Goal: Information Seeking & Learning: Learn about a topic

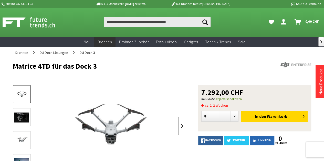
click at [179, 123] on link at bounding box center [182, 126] width 8 height 18
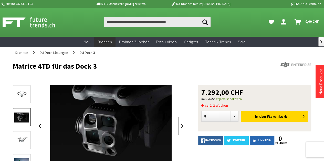
click at [179, 123] on link at bounding box center [182, 126] width 8 height 18
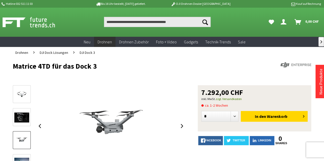
click at [46, 124] on div at bounding box center [111, 126] width 150 height 82
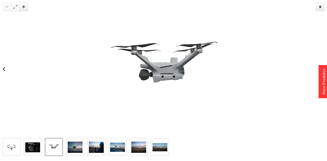
click at [21, 144] on div at bounding box center [87, 147] width 169 height 18
click at [27, 146] on img at bounding box center [32, 148] width 15 height 10
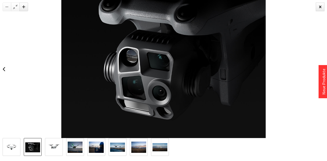
click at [320, 12] on div at bounding box center [163, 69] width 327 height 138
click at [320, 8] on div at bounding box center [320, 7] width 9 height 9
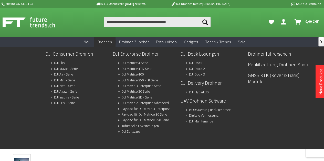
click at [135, 64] on link "DJI Matrice 4 Serie" at bounding box center [134, 62] width 27 height 7
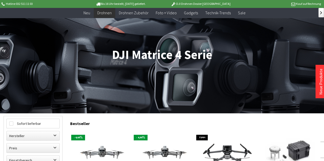
scroll to position [154, 0]
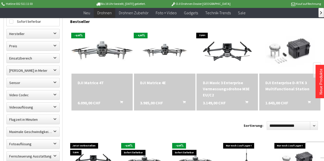
click at [121, 49] on img at bounding box center [102, 51] width 86 height 48
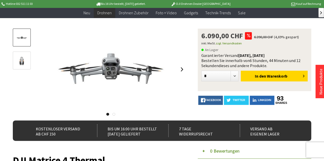
scroll to position [51, 0]
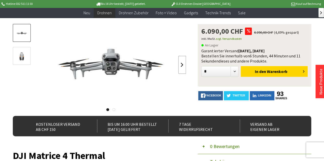
click at [183, 63] on link at bounding box center [182, 65] width 8 height 18
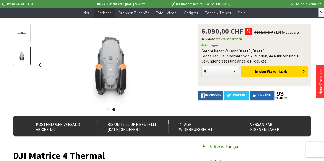
click at [183, 63] on div at bounding box center [111, 65] width 150 height 82
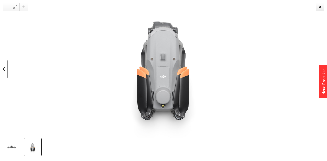
click at [0, 68] on link at bounding box center [4, 69] width 8 height 18
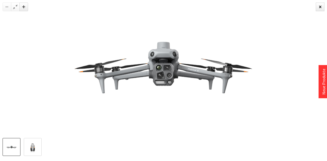
click at [0, 68] on div at bounding box center [163, 69] width 327 height 138
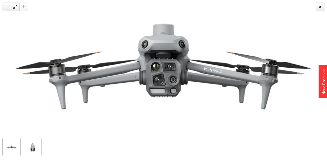
click at [0, 68] on img at bounding box center [163, 69] width 409 height 230
click at [2, 68] on img at bounding box center [163, 69] width 409 height 230
click at [322, 7] on div at bounding box center [320, 7] width 9 height 9
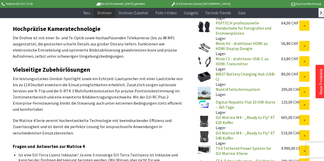
scroll to position [358, 0]
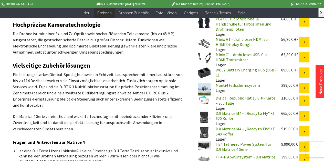
click at [230, 83] on link "Manti4 Fallschirmsystem" at bounding box center [237, 85] width 44 height 5
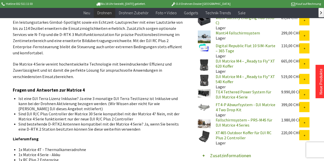
scroll to position [416, 0]
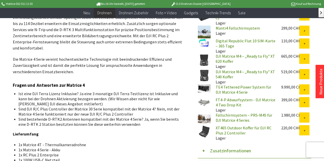
click at [238, 113] on link "Fallschirmsystem – PRS-M4S für DJI Matrice 4 Series" at bounding box center [243, 118] width 57 height 10
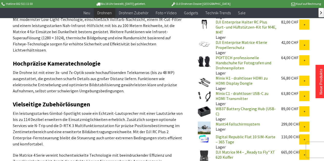
scroll to position [268, 0]
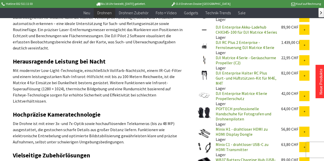
click at [240, 91] on link "DJI Enterprise Matrice 4 Serie Propellerschutz" at bounding box center [240, 96] width 51 height 10
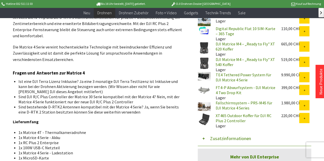
scroll to position [377, 0]
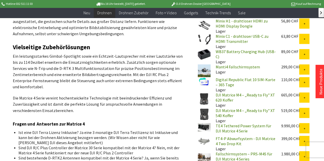
click at [225, 136] on link "FT4-P Abwurfsystem - DJI Matrice 4 Two Drop Kit" at bounding box center [245, 141] width 60 height 10
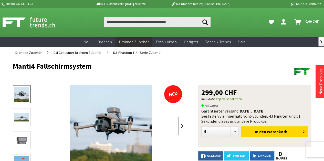
click at [181, 127] on link at bounding box center [182, 126] width 8 height 18
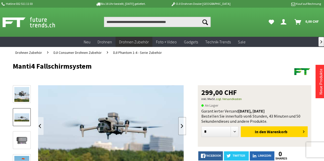
click at [181, 127] on link at bounding box center [182, 126] width 8 height 18
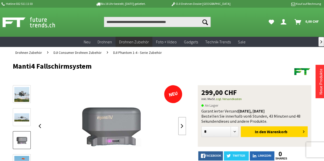
click at [182, 124] on link at bounding box center [182, 126] width 8 height 18
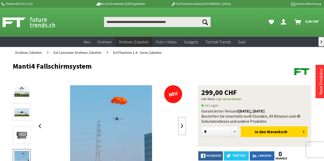
click at [183, 127] on link at bounding box center [182, 126] width 8 height 18
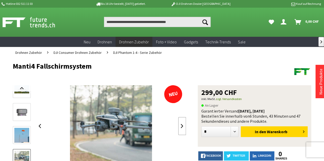
click at [183, 127] on link at bounding box center [182, 126] width 8 height 18
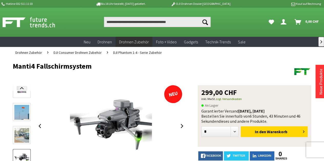
click at [35, 130] on div at bounding box center [99, 128] width 173 height 87
click at [38, 130] on link at bounding box center [40, 126] width 8 height 18
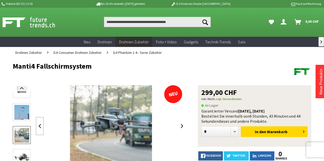
click at [38, 130] on link at bounding box center [40, 126] width 8 height 18
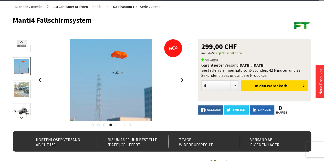
scroll to position [51, 0]
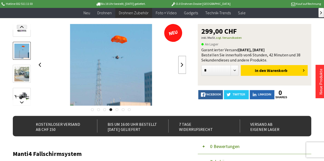
click at [184, 64] on link at bounding box center [182, 65] width 8 height 18
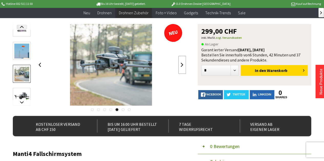
click at [184, 63] on link at bounding box center [182, 65] width 8 height 18
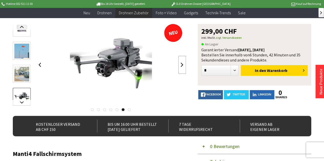
click at [184, 63] on link at bounding box center [182, 65] width 8 height 18
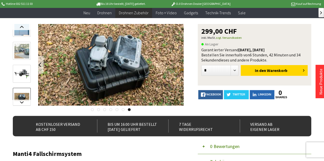
click at [184, 63] on div at bounding box center [111, 65] width 150 height 82
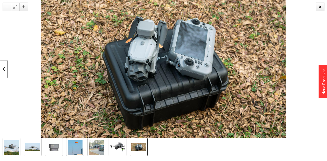
click at [0, 68] on link at bounding box center [4, 69] width 8 height 18
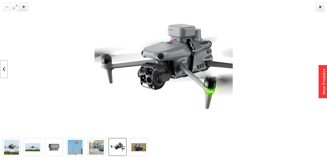
click at [1, 68] on link at bounding box center [4, 69] width 8 height 18
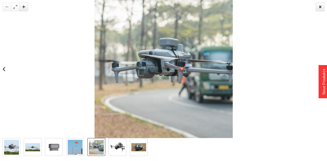
click at [9, 60] on div at bounding box center [163, 69] width 327 height 138
click at [4, 63] on link at bounding box center [4, 69] width 8 height 18
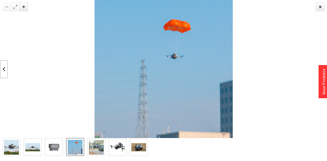
click at [2, 72] on link at bounding box center [4, 69] width 8 height 18
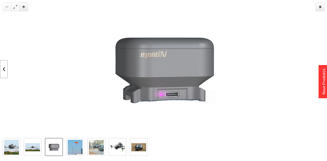
click at [2, 72] on link at bounding box center [4, 69] width 8 height 18
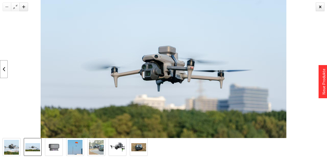
click at [2, 72] on link at bounding box center [4, 69] width 8 height 18
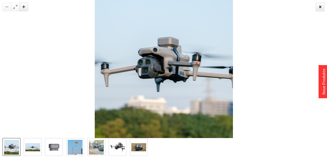
click at [3, 73] on div at bounding box center [163, 69] width 327 height 138
click at [0, 83] on div at bounding box center [163, 69] width 327 height 138
click at [323, 3] on div at bounding box center [320, 7] width 9 height 9
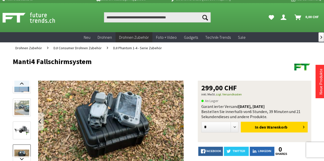
scroll to position [0, 0]
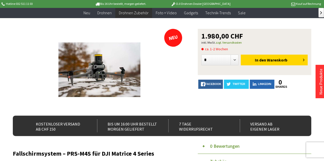
scroll to position [51, 0]
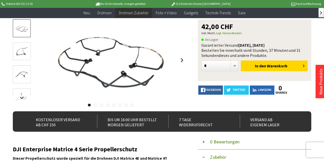
scroll to position [51, 0]
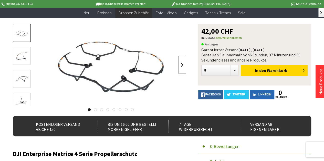
click at [181, 67] on link at bounding box center [182, 65] width 8 height 18
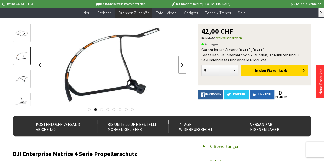
click at [181, 67] on link at bounding box center [182, 65] width 8 height 18
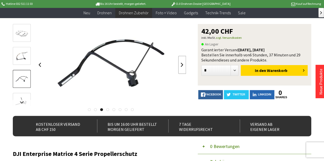
click at [181, 67] on link at bounding box center [182, 65] width 8 height 18
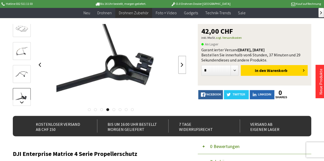
click at [181, 67] on link at bounding box center [182, 65] width 8 height 18
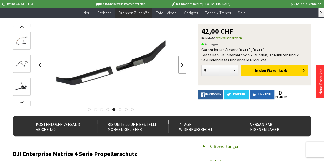
click at [181, 66] on link at bounding box center [182, 65] width 8 height 18
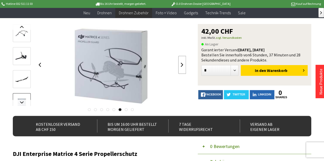
click at [181, 66] on link at bounding box center [182, 65] width 8 height 18
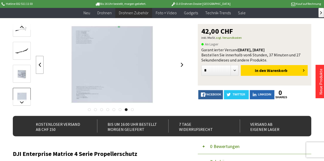
click at [43, 59] on link at bounding box center [40, 65] width 8 height 18
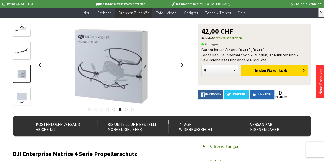
click at [187, 67] on div "42,00 CHF inkl. MwSt. zzgl. Versandkosten An Lager Garantierter Versand heute, …" at bounding box center [162, 70] width 298 height 92
click at [178, 67] on link at bounding box center [182, 65] width 8 height 18
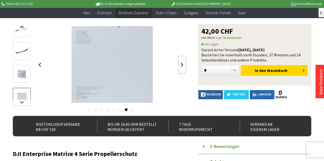
click at [179, 65] on link at bounding box center [182, 65] width 8 height 18
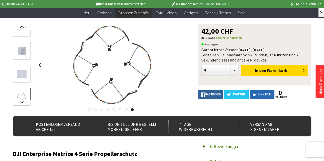
click at [179, 65] on div at bounding box center [111, 65] width 150 height 82
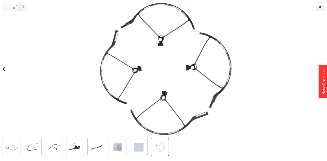
drag, startPoint x: 324, startPoint y: 3, endPoint x: 327, endPoint y: -31, distance: 33.7
click at [323, 0] on html "PREIS ANFRAGEN ******** **** **** ******* Ich habe die Datenschutzerklärung gel…" at bounding box center [163, 29] width 327 height 161
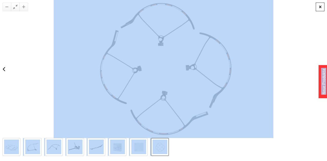
click at [320, 5] on div at bounding box center [320, 7] width 9 height 9
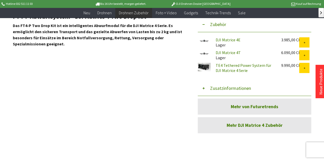
scroll to position [205, 0]
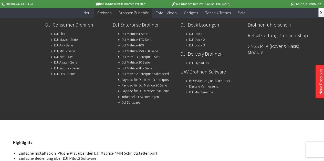
click at [111, 9] on link "Drohnen" at bounding box center [104, 13] width 21 height 10
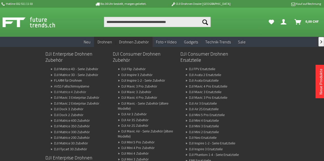
click at [86, 91] on link "DJI Matrice 4 Zubehör" at bounding box center [70, 92] width 32 height 7
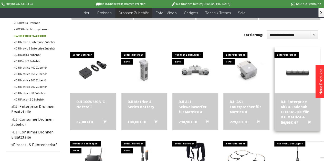
scroll to position [154, 0]
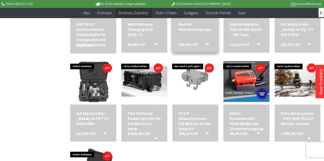
scroll to position [409, 0]
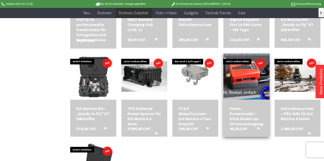
click at [252, 73] on img at bounding box center [246, 76] width 64 height 57
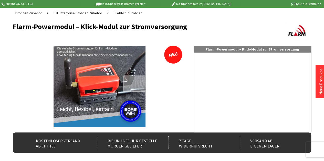
scroll to position [51, 0]
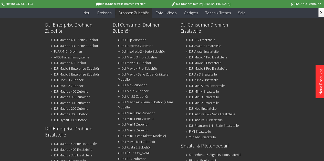
click at [85, 62] on link "DJI Matrice 4 Zubehör" at bounding box center [70, 62] width 32 height 7
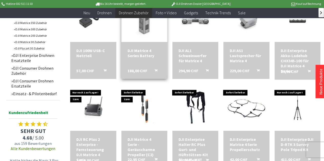
scroll to position [205, 0]
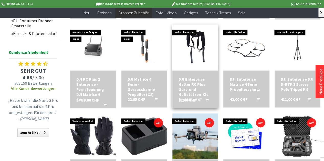
scroll to position [256, 0]
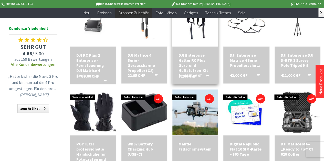
scroll to position [256, 0]
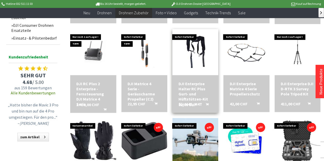
click at [203, 93] on div "DJI Enterprise Halter RC Plus Gurt- und Hüftstützen-Kit für M4E, M4T" at bounding box center [195, 94] width 34 height 26
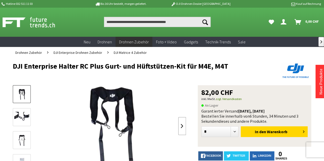
click at [184, 124] on link at bounding box center [182, 126] width 8 height 18
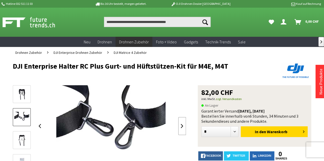
click at [185, 124] on link at bounding box center [182, 126] width 8 height 18
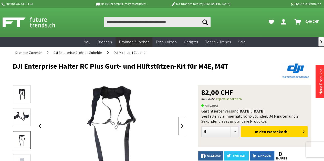
click at [185, 124] on link at bounding box center [182, 126] width 8 height 18
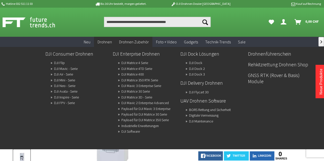
drag, startPoint x: 103, startPoint y: 39, endPoint x: 105, endPoint y: 40, distance: 2.9
click at [103, 39] on link "Drohnen" at bounding box center [104, 42] width 21 height 10
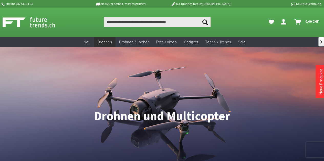
click at [107, 40] on span "Drohnen" at bounding box center [104, 41] width 14 height 5
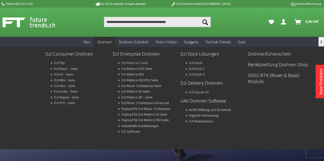
click at [133, 62] on link "DJI Matrice 4 Serie" at bounding box center [134, 62] width 27 height 7
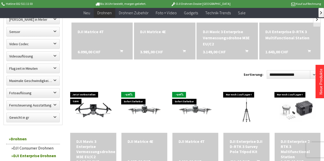
scroll to position [154, 0]
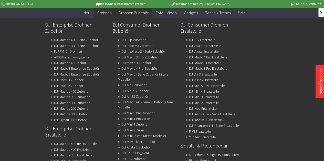
click at [137, 12] on span "Drohnen Zubehör" at bounding box center [134, 12] width 30 height 5
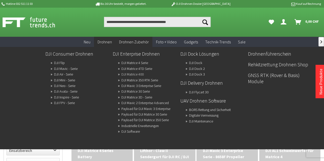
click at [144, 72] on link "DJI Matrice 400" at bounding box center [132, 74] width 22 height 7
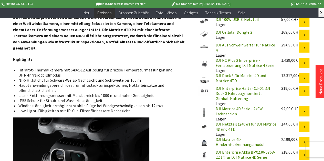
scroll to position [205, 0]
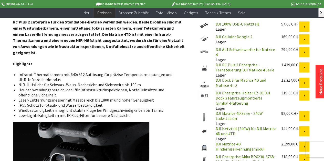
click at [237, 94] on link "DJI Enterprise Halter CZ-01 DJI Dock 3 Fahrzeugmontierte Gimbal-Halterung" at bounding box center [242, 98] width 54 height 15
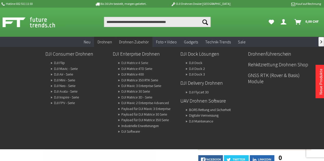
click at [142, 64] on link "DJI Matrice 4 Serie" at bounding box center [134, 62] width 27 height 7
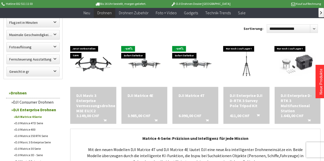
scroll to position [256, 0]
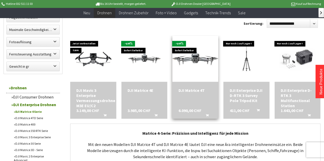
click at [199, 68] on img at bounding box center [195, 59] width 64 height 36
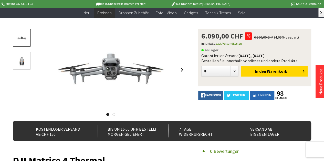
scroll to position [51, 0]
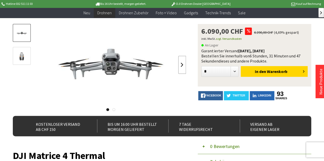
click at [183, 67] on link at bounding box center [182, 65] width 8 height 18
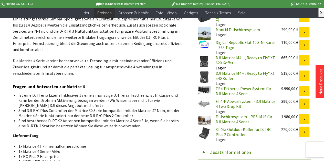
scroll to position [409, 0]
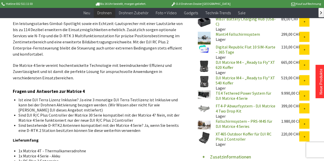
click at [204, 105] on img at bounding box center [204, 109] width 13 height 13
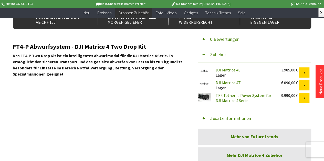
scroll to position [205, 0]
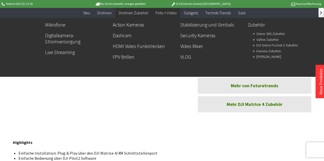
click at [106, 77] on div "Zur Kategorie Foto + Video Mikrofone Digitalkamera-Stromversorgung Live Streami…" at bounding box center [162, 47] width 324 height 59
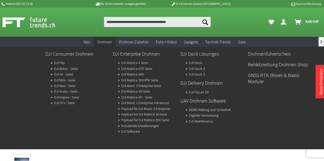
click at [133, 61] on link "DJI Matrice 4 Serie" at bounding box center [134, 62] width 27 height 7
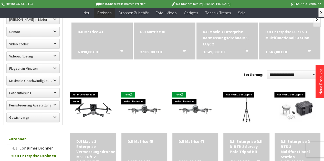
scroll to position [256, 0]
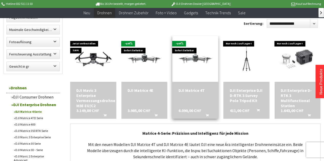
click at [196, 85] on div "DJI Matrice 4T 6.090,00 CHF In den Warenkorb" at bounding box center [195, 100] width 46 height 37
click at [197, 77] on span at bounding box center [195, 59] width 46 height 46
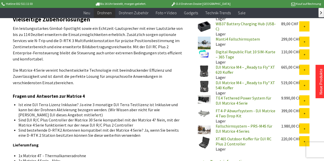
scroll to position [409, 0]
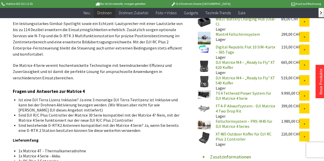
click at [225, 98] on div "TE4 Tethered Power System für DJI Matrice 4 Serie 9.990,00 CHF" at bounding box center [254, 97] width 113 height 13
click at [226, 103] on link "FT4-P Abwurfsystem - DJI Matrice 4 Two Drop Kit" at bounding box center [245, 108] width 60 height 10
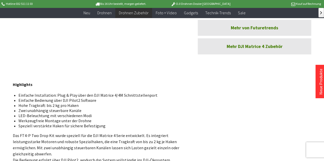
scroll to position [256, 0]
